Goal: Information Seeking & Learning: Learn about a topic

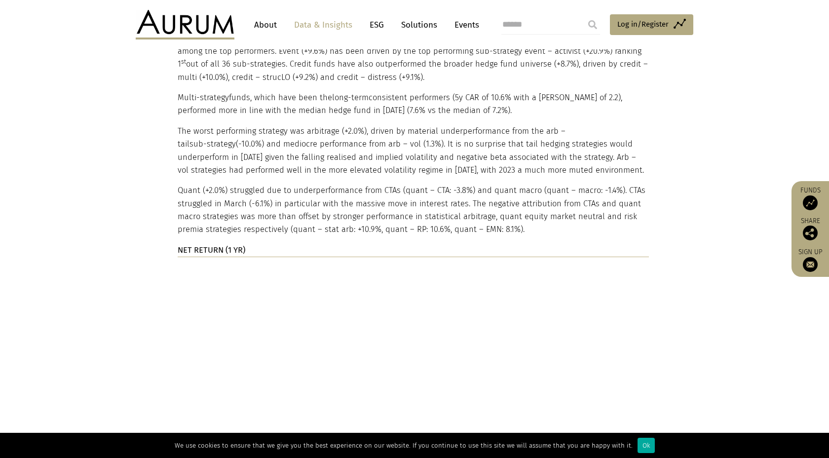
scroll to position [1367, 0]
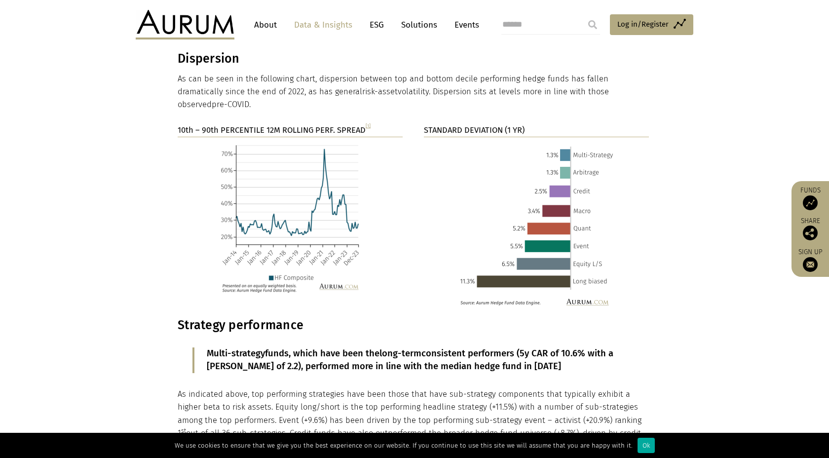
click at [262, 22] on link "About" at bounding box center [265, 25] width 33 height 18
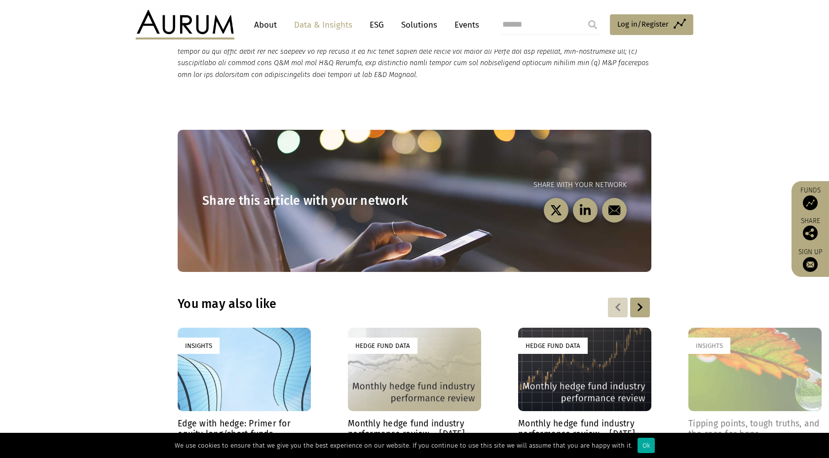
scroll to position [2589, 0]
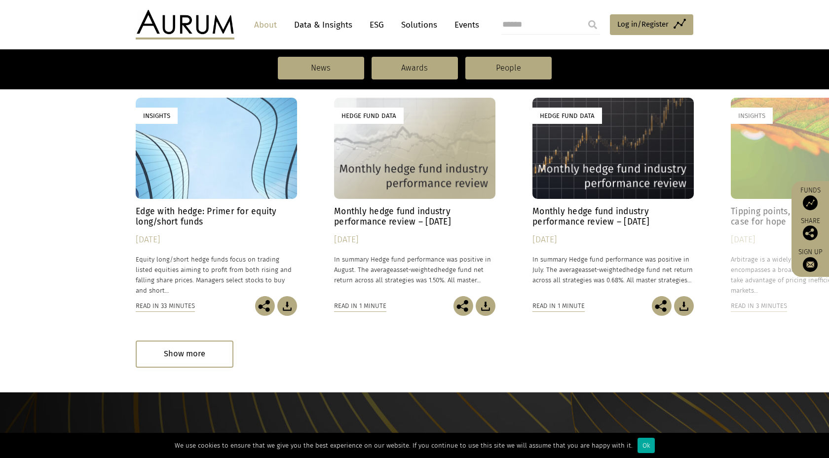
scroll to position [723, 0]
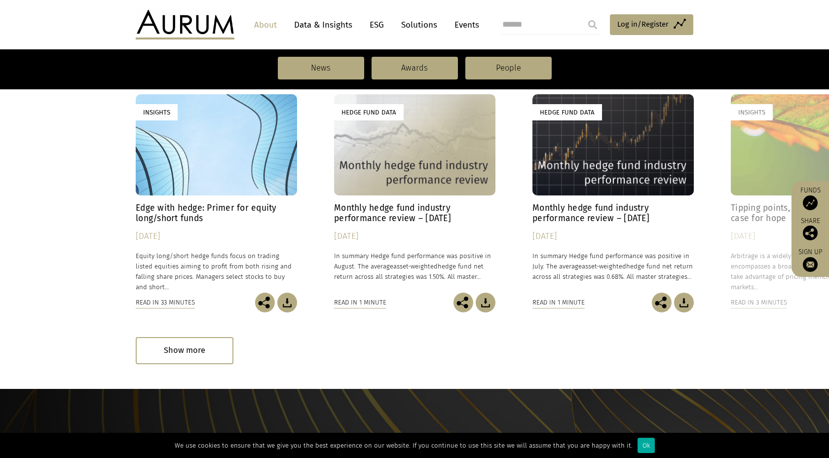
click at [641, 165] on div "Hedge Fund Data" at bounding box center [613, 144] width 161 height 101
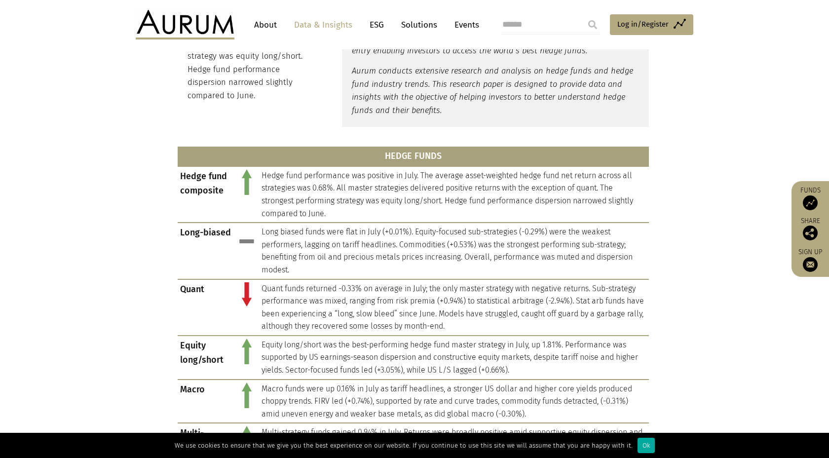
scroll to position [387, 0]
